Goal: Task Accomplishment & Management: Use online tool/utility

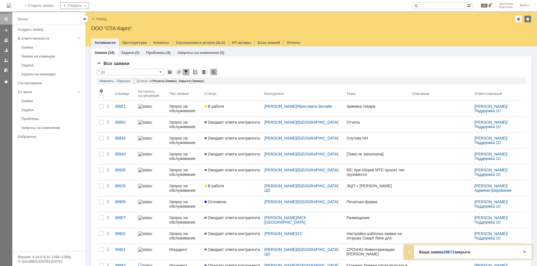
click at [240, 110] on link "В работе" at bounding box center [232, 109] width 60 height 16
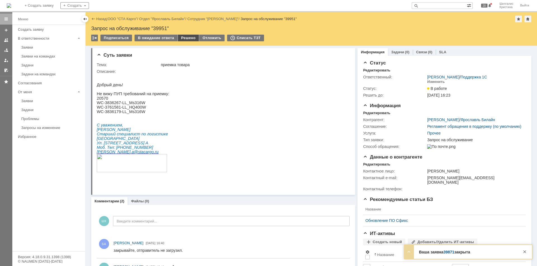
click at [185, 37] on div "Решено" at bounding box center [188, 38] width 21 height 7
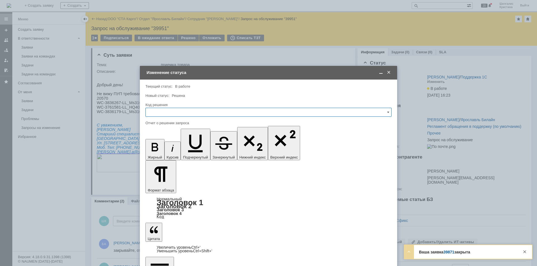
click at [176, 111] on input "text" at bounding box center [268, 112] width 246 height 9
click at [161, 184] on div "Решено" at bounding box center [268, 187] width 245 height 9
type input "Решено"
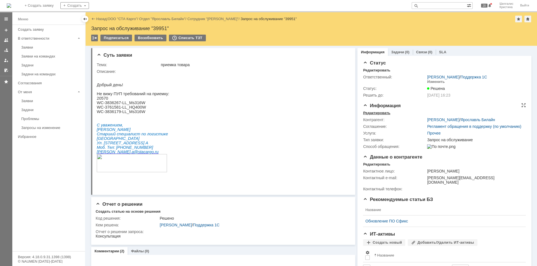
click at [374, 114] on div "Редактировать" at bounding box center [376, 113] width 27 height 4
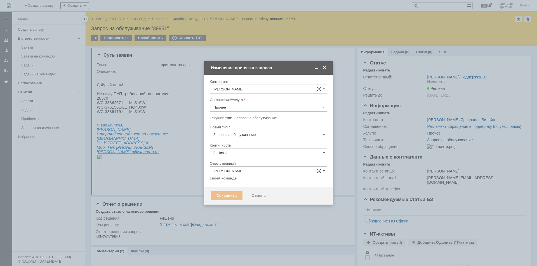
type input "[не указано]"
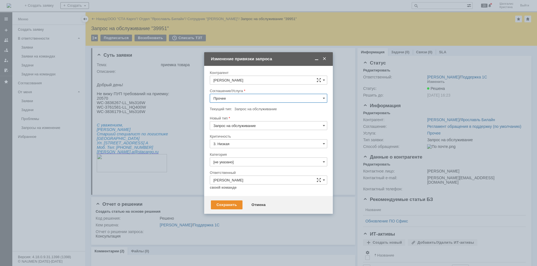
click at [236, 98] on input "Прочее" at bounding box center [268, 98] width 117 height 9
click at [243, 153] on span "WMS Обмены" at bounding box center [268, 154] width 110 height 4
type input "WMS Обмены"
click at [237, 161] on input "[не указано]" at bounding box center [268, 162] width 117 height 9
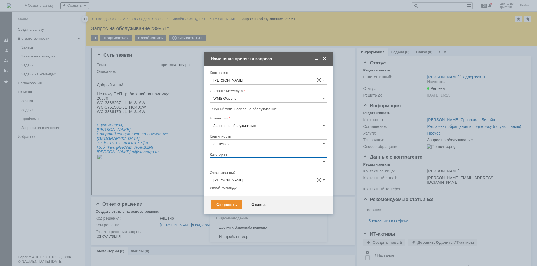
click at [242, 198] on span "Консультация пользователя" at bounding box center [268, 200] width 110 height 4
type input "Консультация пользователя"
click at [225, 204] on div "Сохранить" at bounding box center [227, 205] width 32 height 9
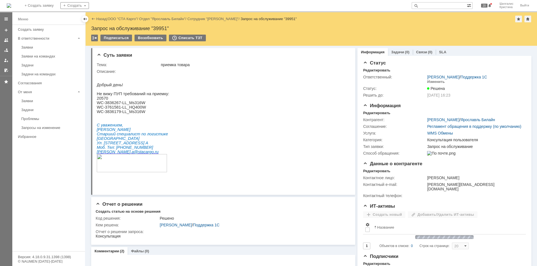
scroll to position [0, 0]
click at [123, 19] on link "ООО "СТА Карго"" at bounding box center [123, 19] width 30 height 4
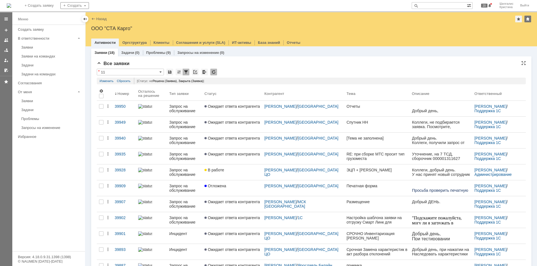
click at [269, 65] on div "Все заявки" at bounding box center [311, 64] width 429 height 6
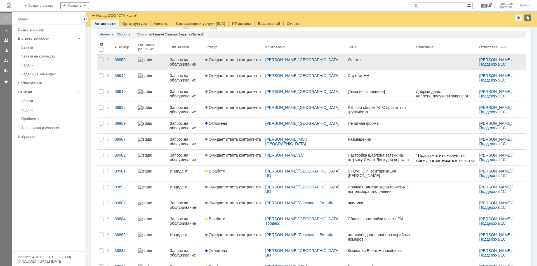
scroll to position [56, 0]
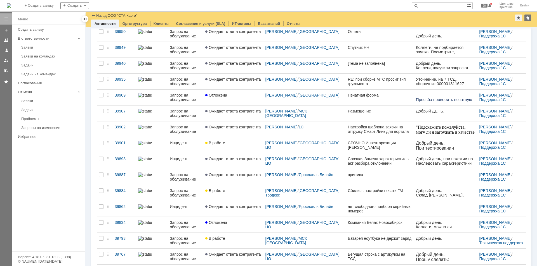
click at [233, 145] on div "В работе" at bounding box center [232, 143] width 55 height 4
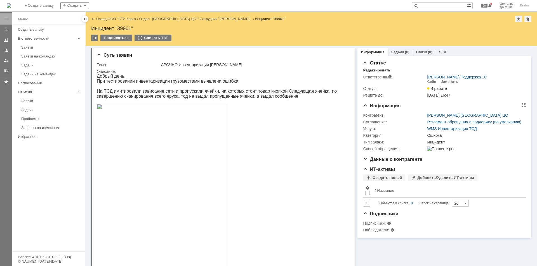
drag, startPoint x: 411, startPoint y: 224, endPoint x: 390, endPoint y: 141, distance: 85.5
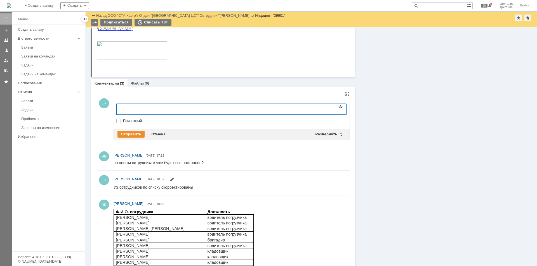
click at [151, 106] on body at bounding box center [162, 109] width 84 height 10
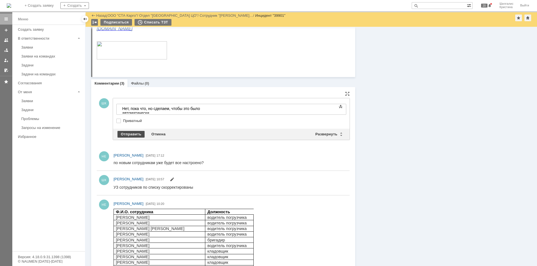
click at [126, 135] on div "Отправить" at bounding box center [130, 134] width 27 height 7
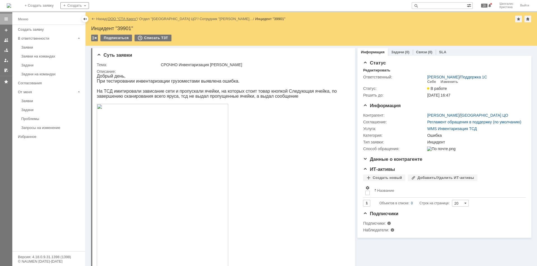
click at [120, 18] on link "ООО "СТА Карго"" at bounding box center [123, 19] width 30 height 4
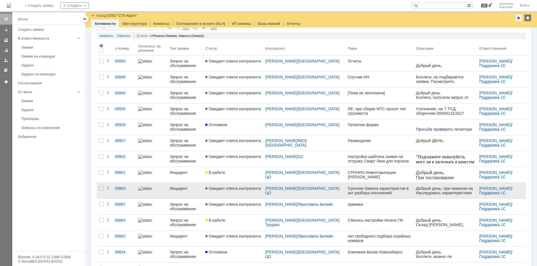
scroll to position [18, 0]
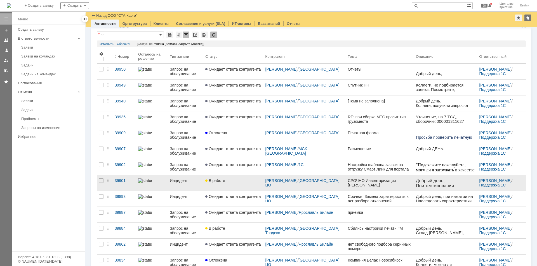
click at [240, 182] on div "В работе" at bounding box center [232, 181] width 55 height 4
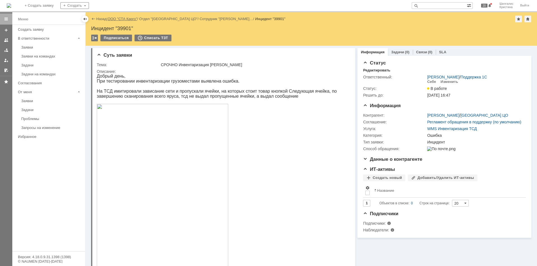
click at [122, 20] on link "ООО "СТА Карго"" at bounding box center [123, 19] width 30 height 4
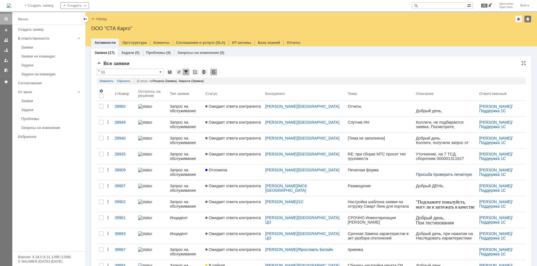
click at [256, 69] on div "Все заявки * 11 Результаты поиска: Статус не содержит любое из значений Закрыта…" at bounding box center [311, 223] width 429 height 324
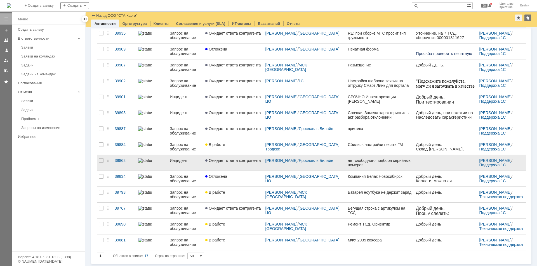
scroll to position [102, 0]
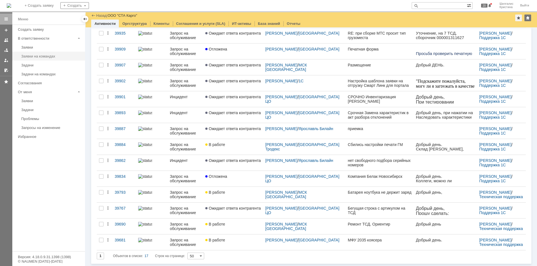
click at [41, 58] on div "Заявки на командах" at bounding box center [51, 56] width 60 height 4
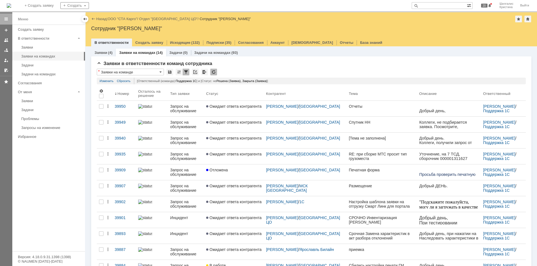
click at [122, 16] on div "Назад | ООО "СТА Карго" / Отдел "[GEOGRAPHIC_DATA] ЦО" / Сотрудник "Шилгалис [P…" at bounding box center [311, 19] width 440 height 7
click at [122, 18] on link "ООО "СТА Карго"" at bounding box center [123, 19] width 30 height 4
